Goal: Task Accomplishment & Management: Complete application form

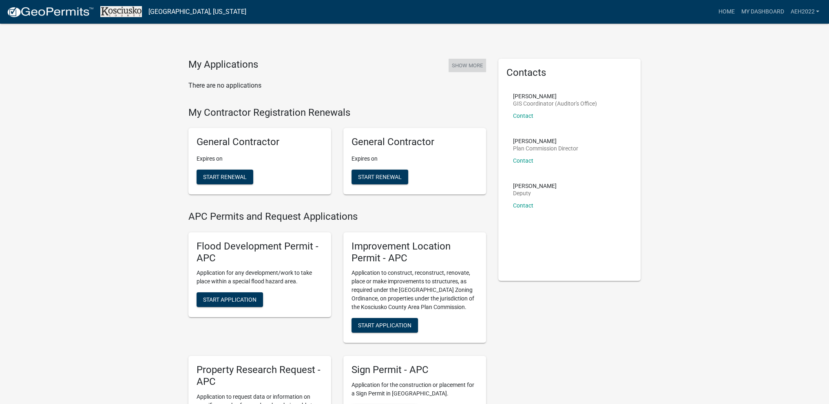
click at [471, 64] on button "Show More" at bounding box center [468, 65] width 38 height 13
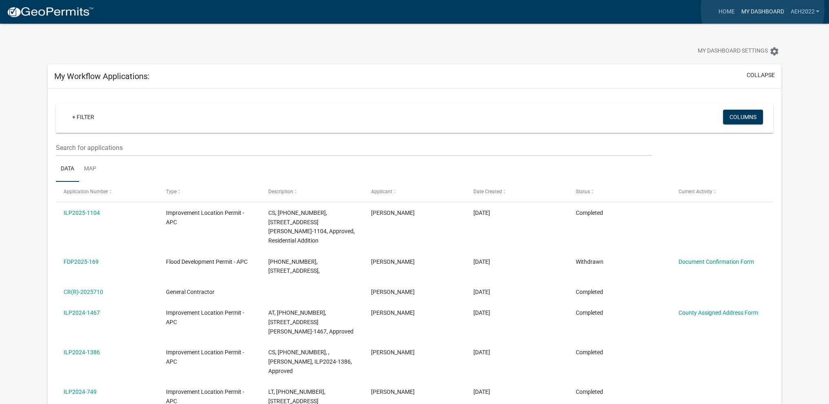
click at [762, 9] on link "My Dashboard" at bounding box center [762, 11] width 49 height 15
click at [727, 11] on link "Home" at bounding box center [726, 11] width 23 height 15
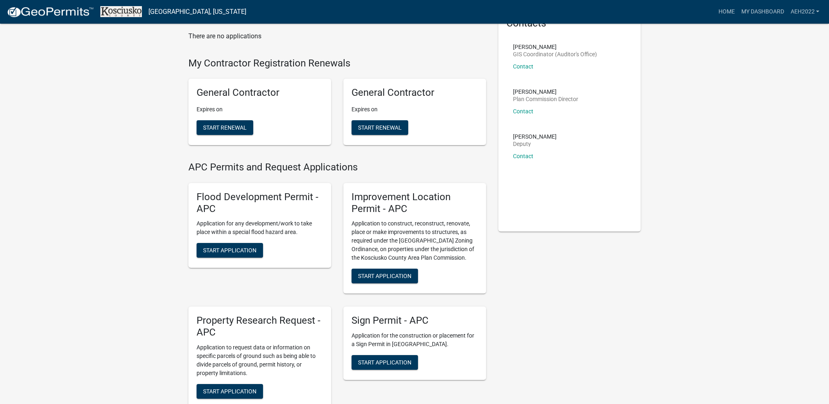
scroll to position [54, 0]
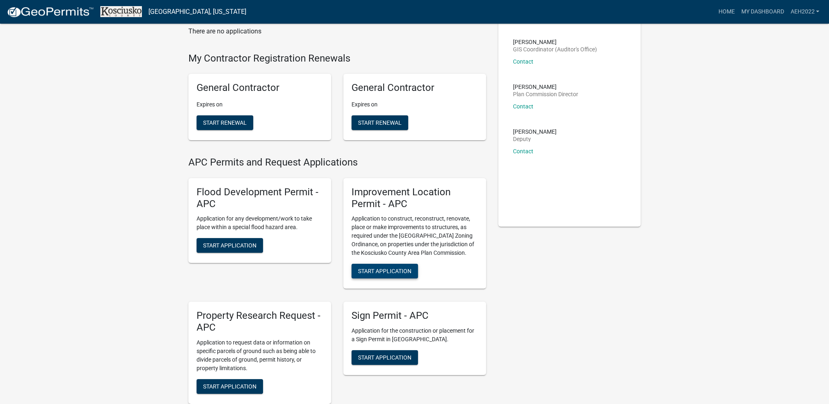
click at [371, 268] on span "Start Application" at bounding box center [384, 271] width 53 height 7
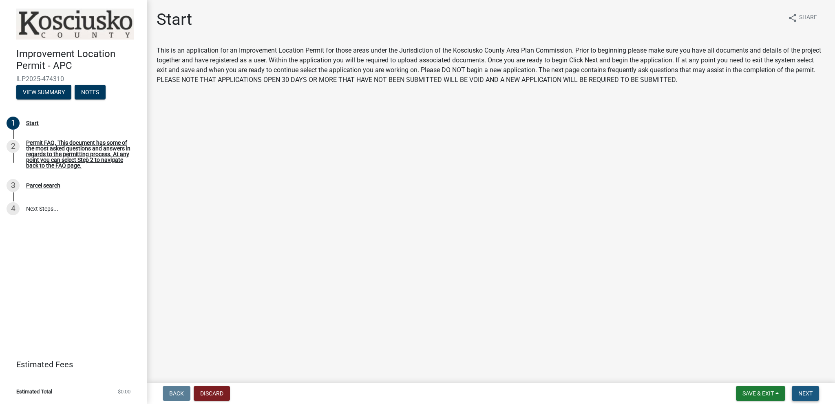
click at [804, 393] on span "Next" at bounding box center [805, 393] width 14 height 7
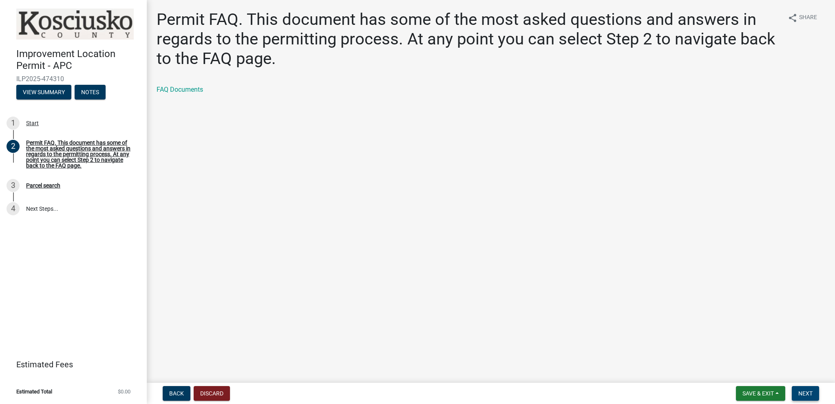
click at [805, 393] on span "Next" at bounding box center [805, 393] width 14 height 7
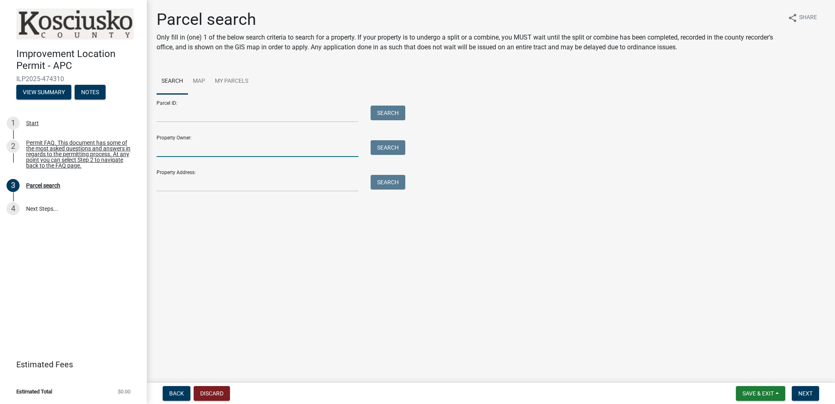
click at [170, 149] on input "Property Owner:" at bounding box center [258, 148] width 202 height 17
type input "s"
click at [165, 185] on input "Property Address:" at bounding box center [258, 183] width 202 height 17
type input "1001 northshore"
click at [385, 184] on button "Search" at bounding box center [388, 182] width 35 height 15
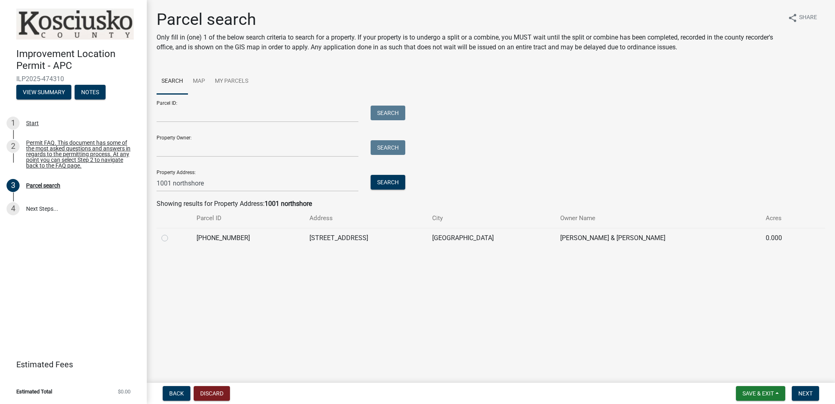
click at [171, 233] on label at bounding box center [171, 233] width 0 height 0
click at [171, 238] on input "radio" at bounding box center [173, 235] width 5 height 5
radio input "true"
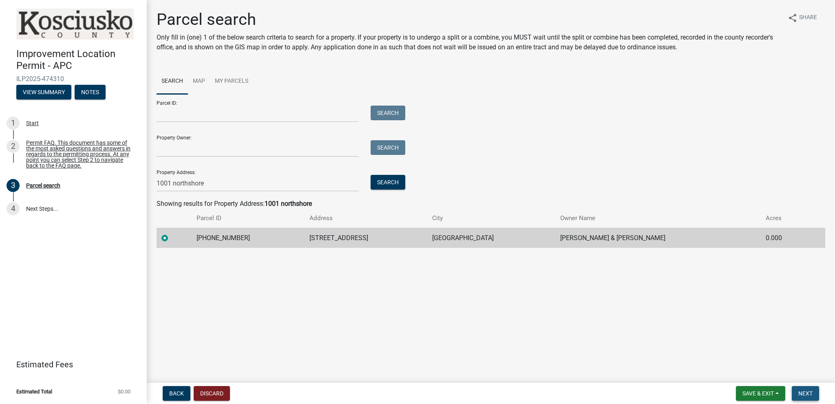
click at [806, 393] on span "Next" at bounding box center [805, 393] width 14 height 7
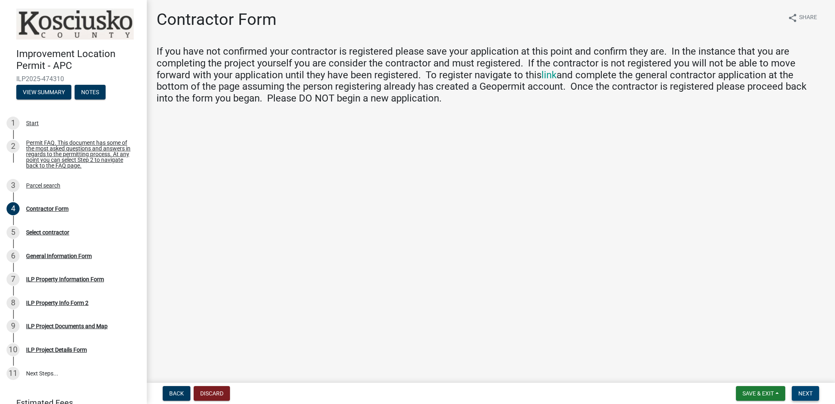
click at [799, 392] on span "Next" at bounding box center [805, 393] width 14 height 7
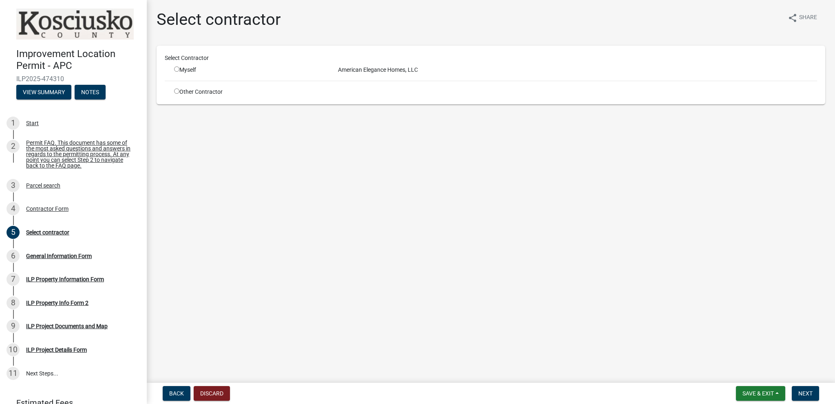
click at [365, 70] on div "American Elegance Homes, LLC" at bounding box center [577, 70] width 491 height 9
click at [176, 68] on input "radio" at bounding box center [176, 68] width 5 height 5
radio input "true"
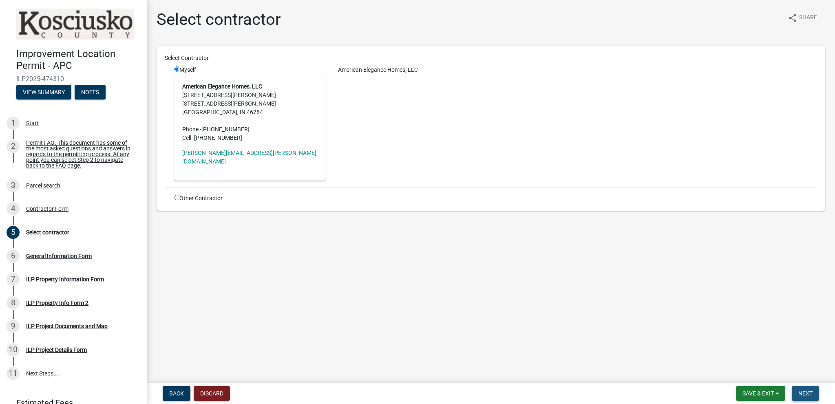
click at [798, 394] on span "Next" at bounding box center [805, 393] width 14 height 7
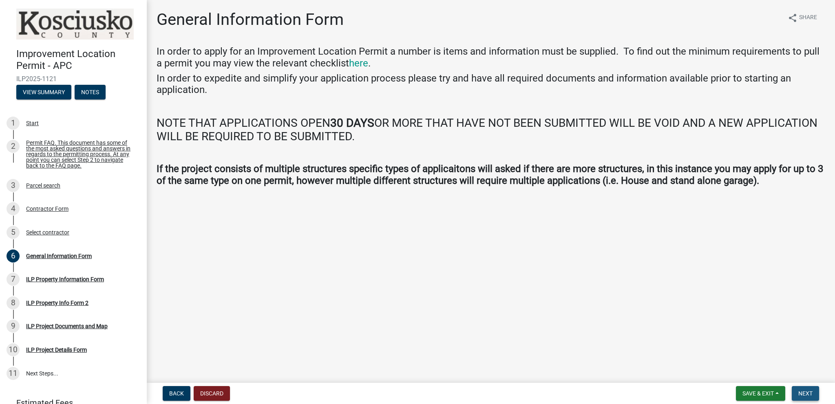
click at [802, 392] on span "Next" at bounding box center [805, 393] width 14 height 7
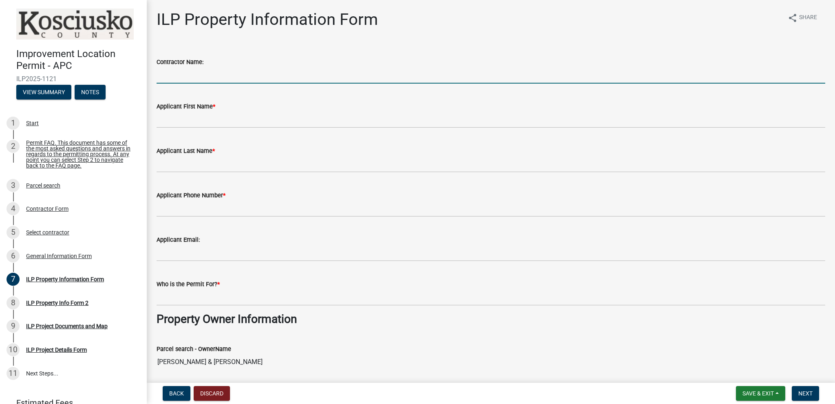
click at [173, 75] on input "Contractor Name:" at bounding box center [491, 75] width 669 height 17
type input "American Elegance Homes"
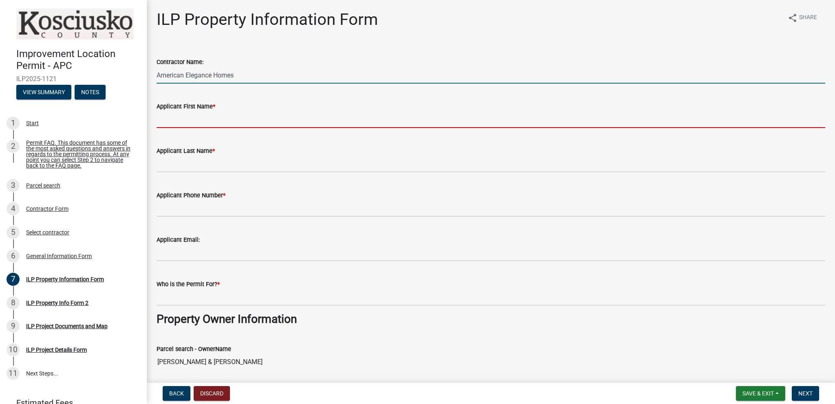
type input "[PERSON_NAME]"
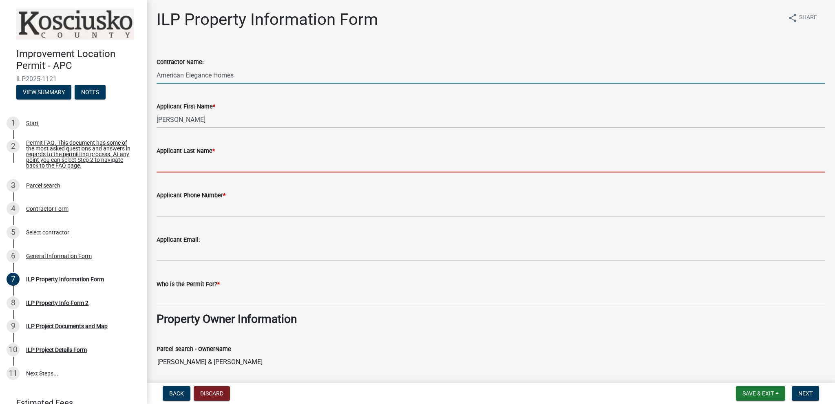
type input "[PERSON_NAME]"
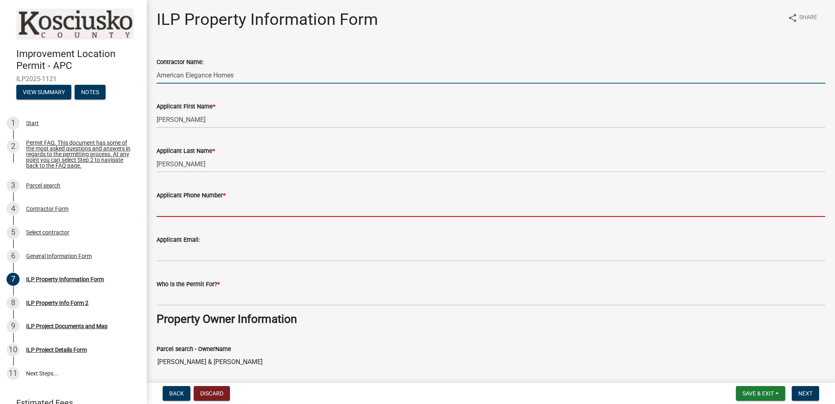
type input "2608542022"
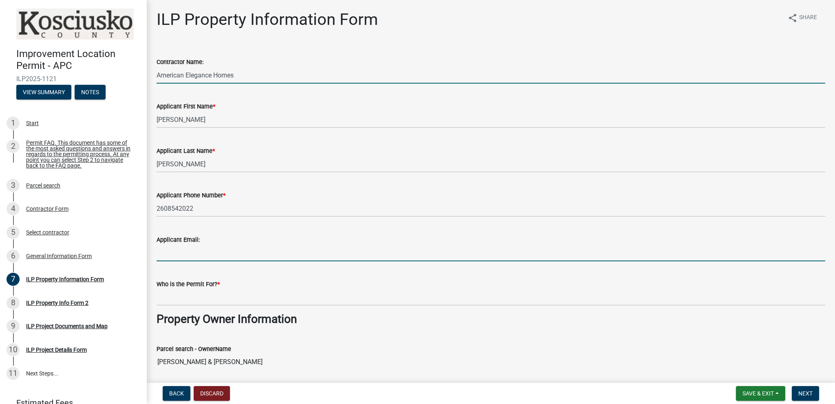
type input "[PERSON_NAME][EMAIL_ADDRESS][PERSON_NAME][DOMAIN_NAME]"
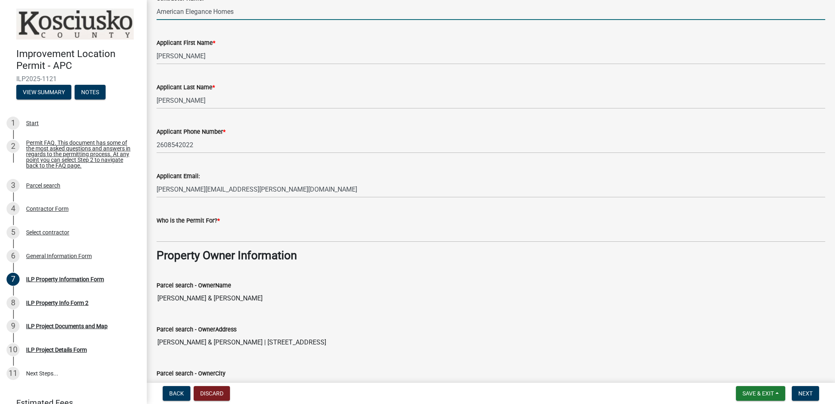
scroll to position [68, 0]
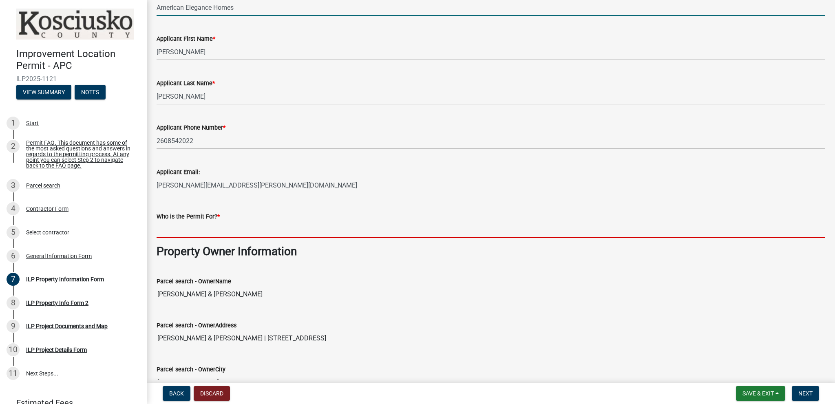
click at [177, 230] on input "Who is the Permit For? *" at bounding box center [491, 229] width 669 height 17
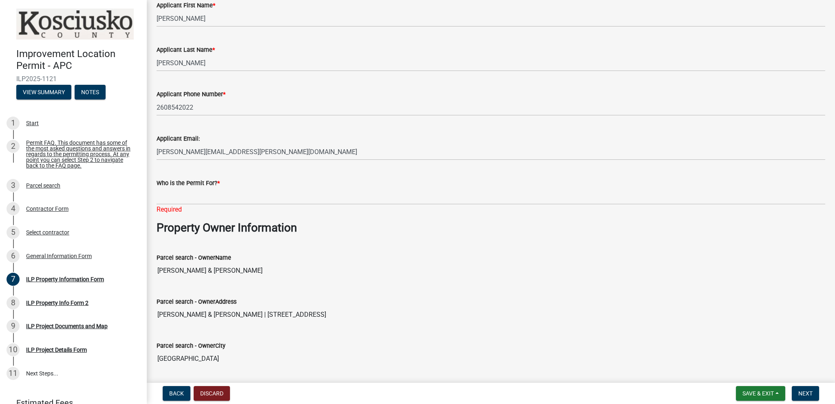
scroll to position [108, 0]
